Goal: Task Accomplishment & Management: Manage account settings

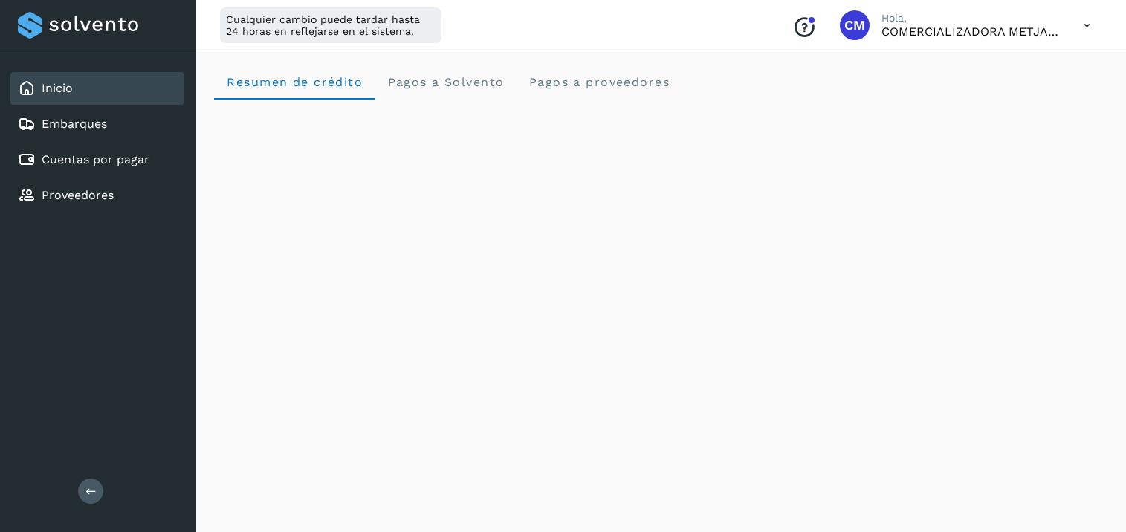
scroll to position [858, 0]
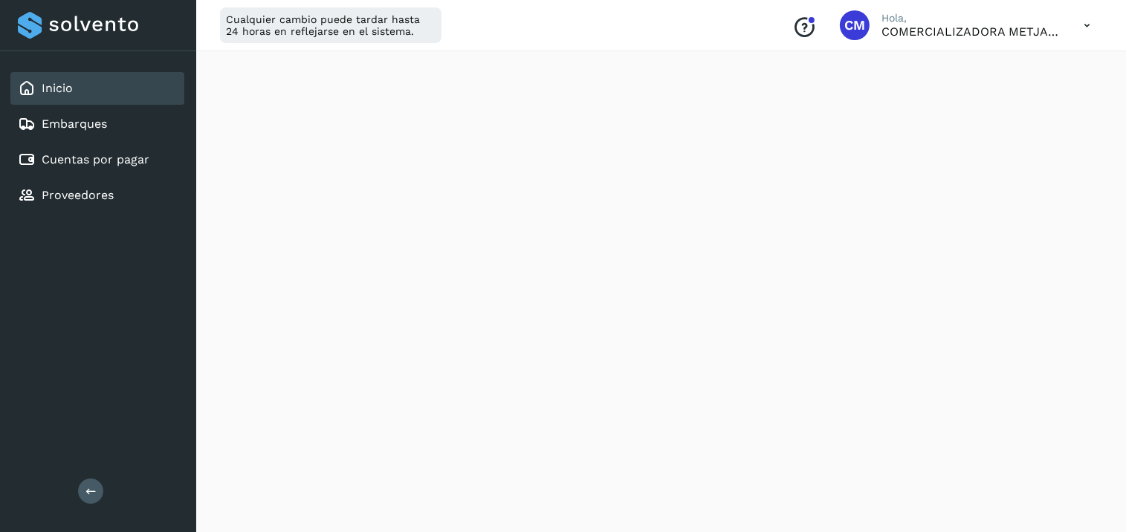
click at [89, 110] on div "Embarques" at bounding box center [97, 124] width 174 height 33
click at [97, 93] on div "Inicio" at bounding box center [97, 88] width 174 height 33
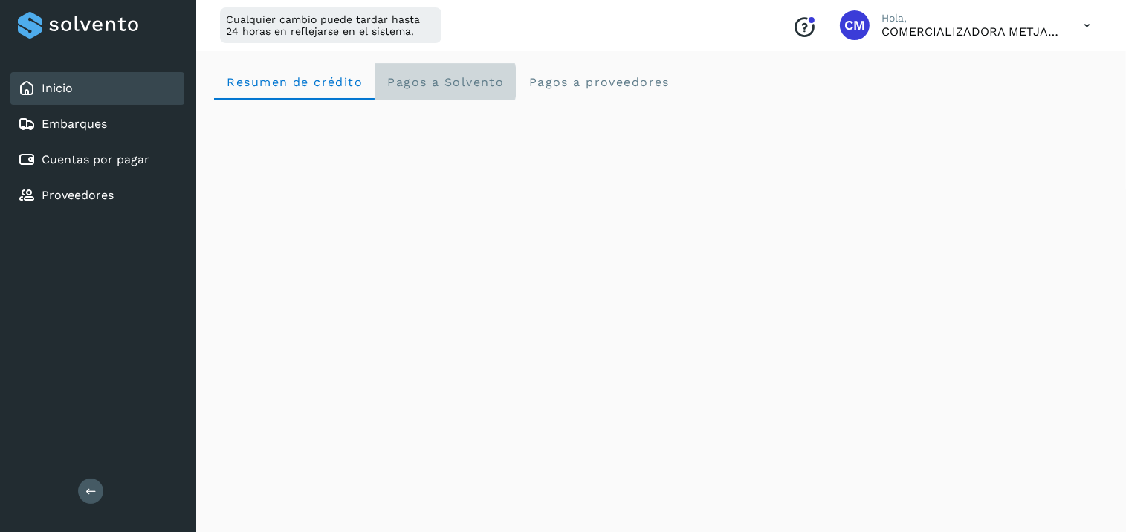
click at [426, 76] on span "Pagos a Solvento" at bounding box center [444, 82] width 117 height 14
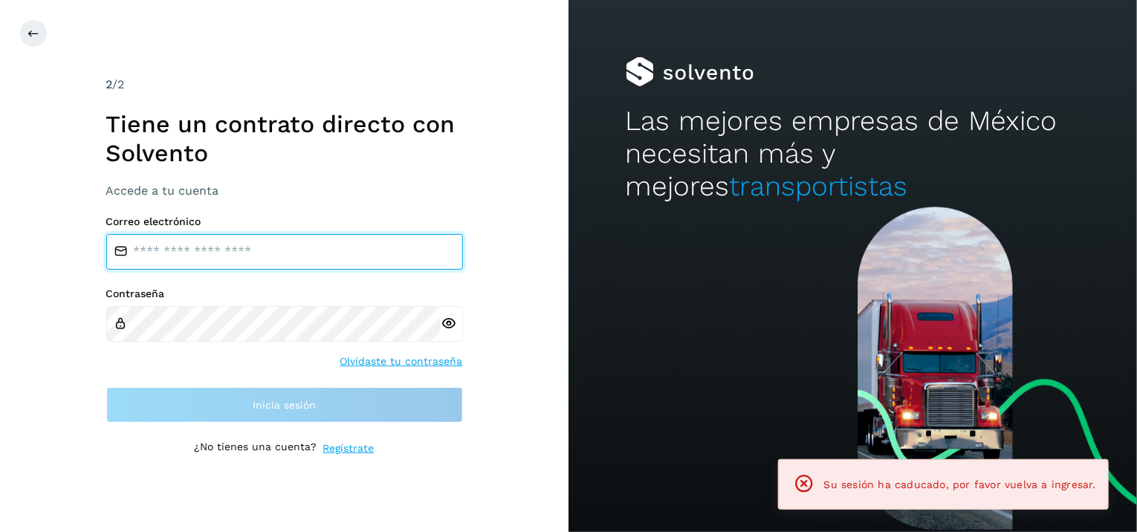
type input "**********"
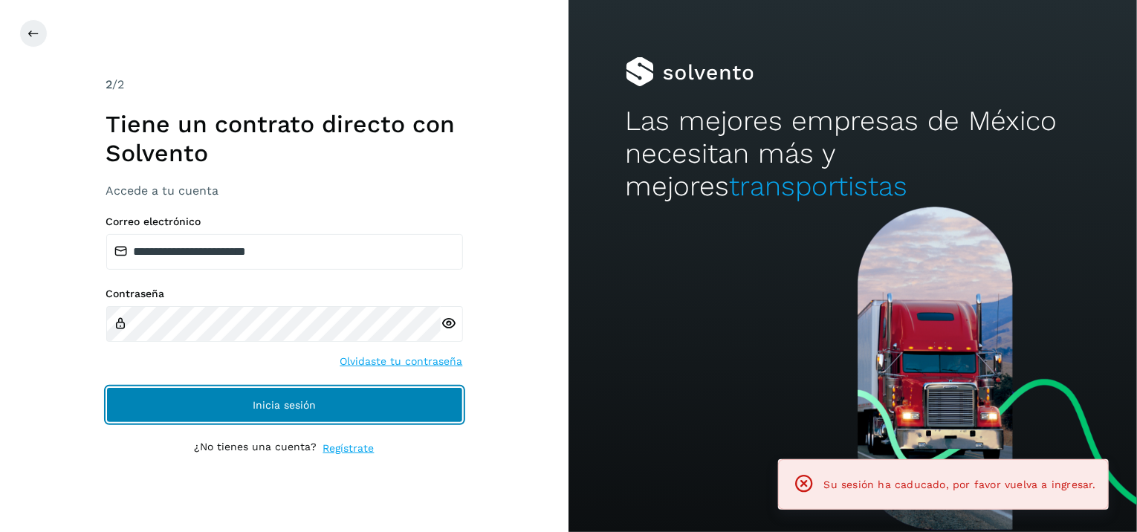
click at [345, 406] on button "Inicia sesión" at bounding box center [284, 405] width 357 height 36
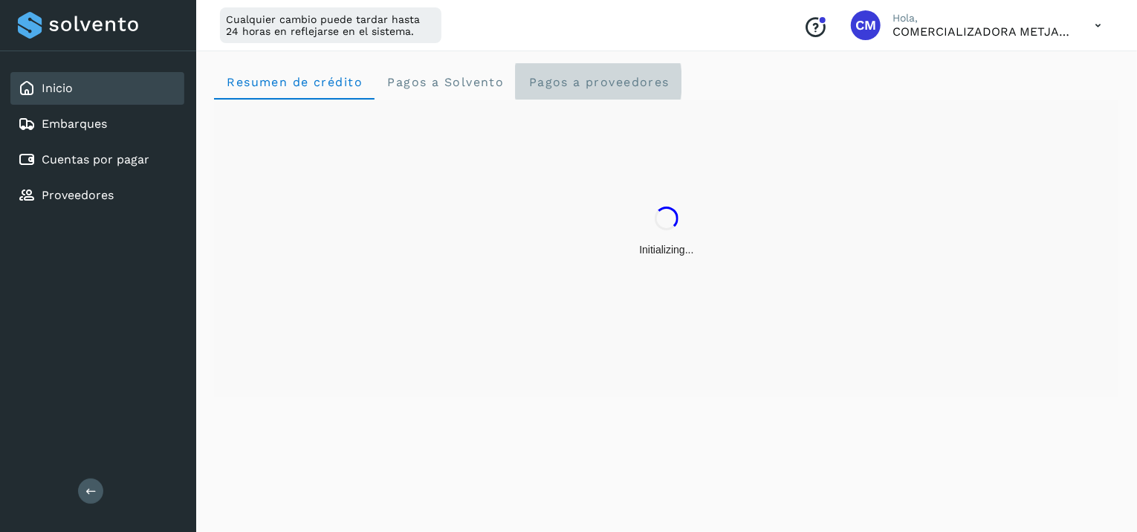
click at [536, 82] on span "Pagos a proveedores" at bounding box center [598, 82] width 142 height 14
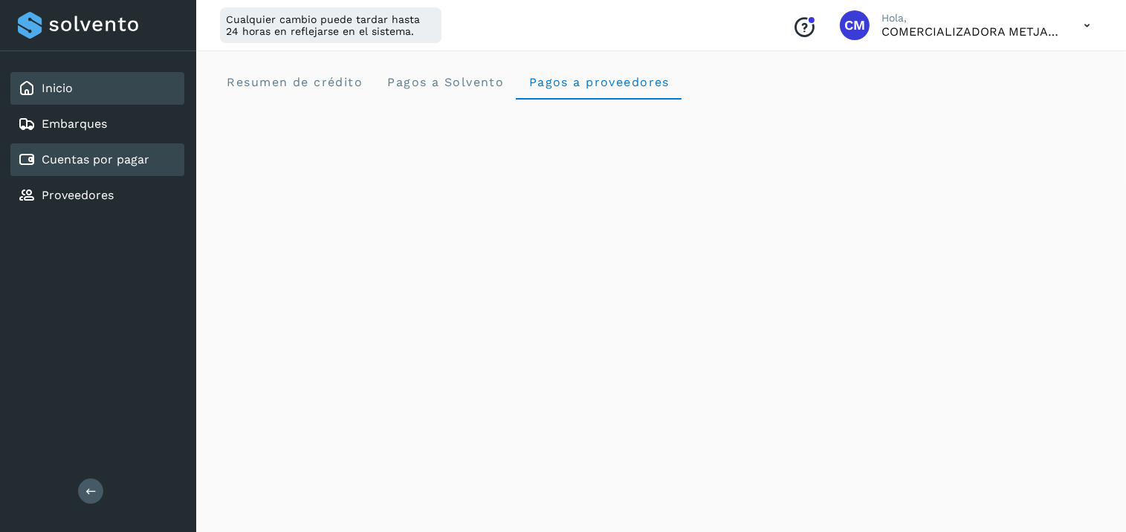
click at [103, 172] on div "Cuentas por pagar" at bounding box center [97, 159] width 174 height 33
click at [114, 164] on link "Cuentas por pagar" at bounding box center [96, 159] width 108 height 14
click at [74, 96] on div "Inicio" at bounding box center [97, 88] width 174 height 33
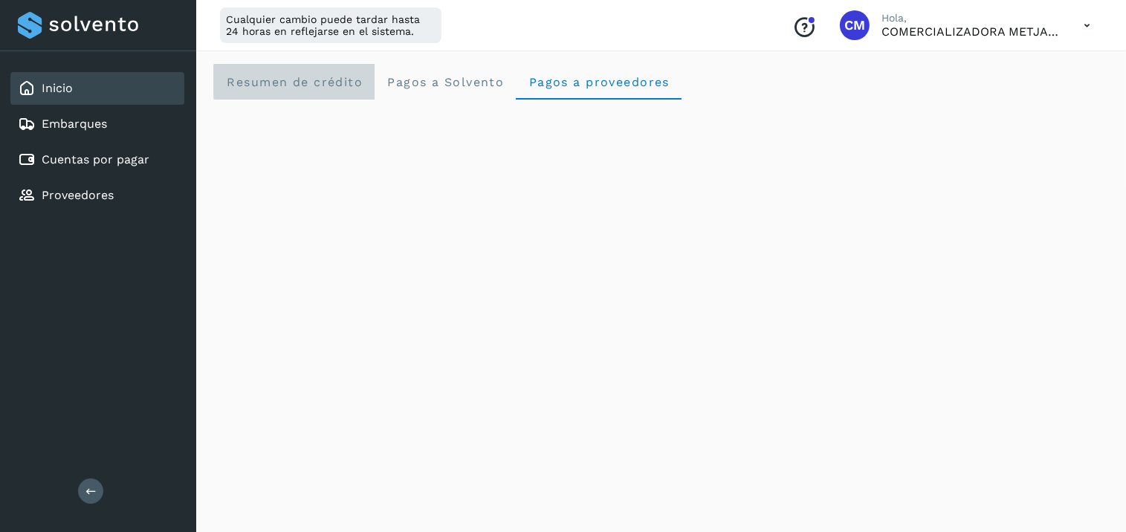
click at [251, 78] on span "Resumen de crédito" at bounding box center [294, 82] width 137 height 14
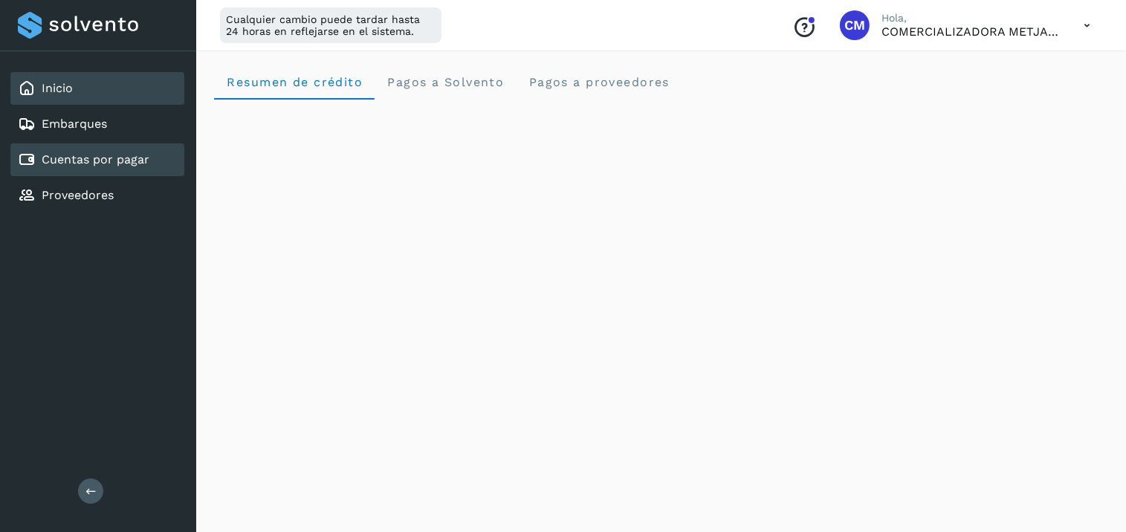
click at [104, 160] on link "Cuentas por pagar" at bounding box center [96, 159] width 108 height 14
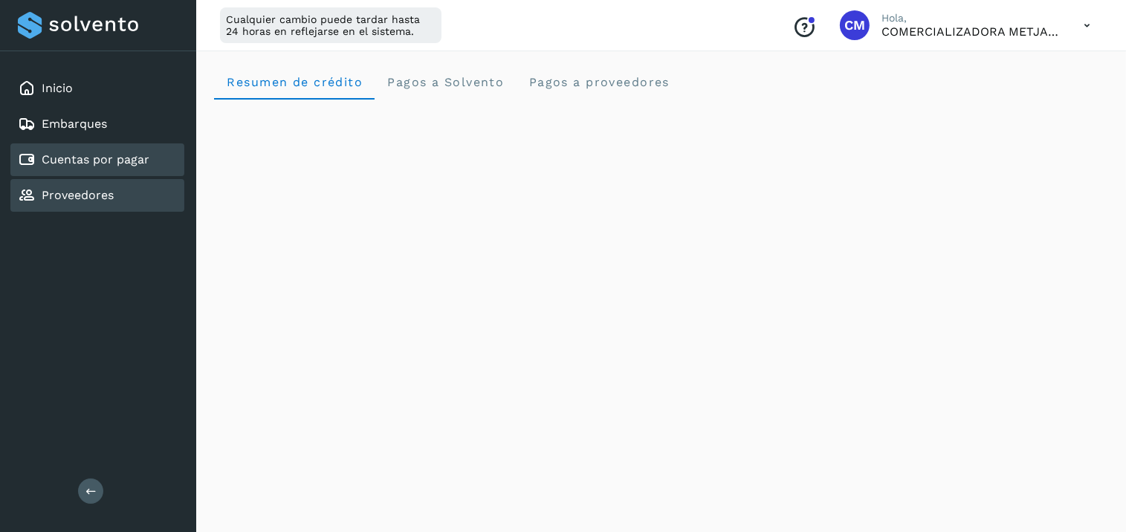
click at [97, 201] on div "Proveedores" at bounding box center [66, 195] width 96 height 18
click at [102, 165] on div "Cuentas por pagar" at bounding box center [84, 160] width 132 height 18
